Goal: Find contact information: Find contact information

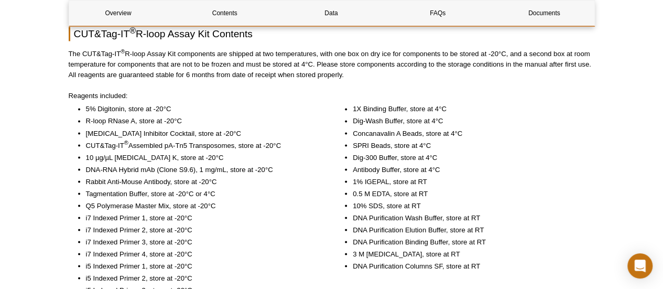
scroll to position [608, 0]
